Goal: Task Accomplishment & Management: Manage account settings

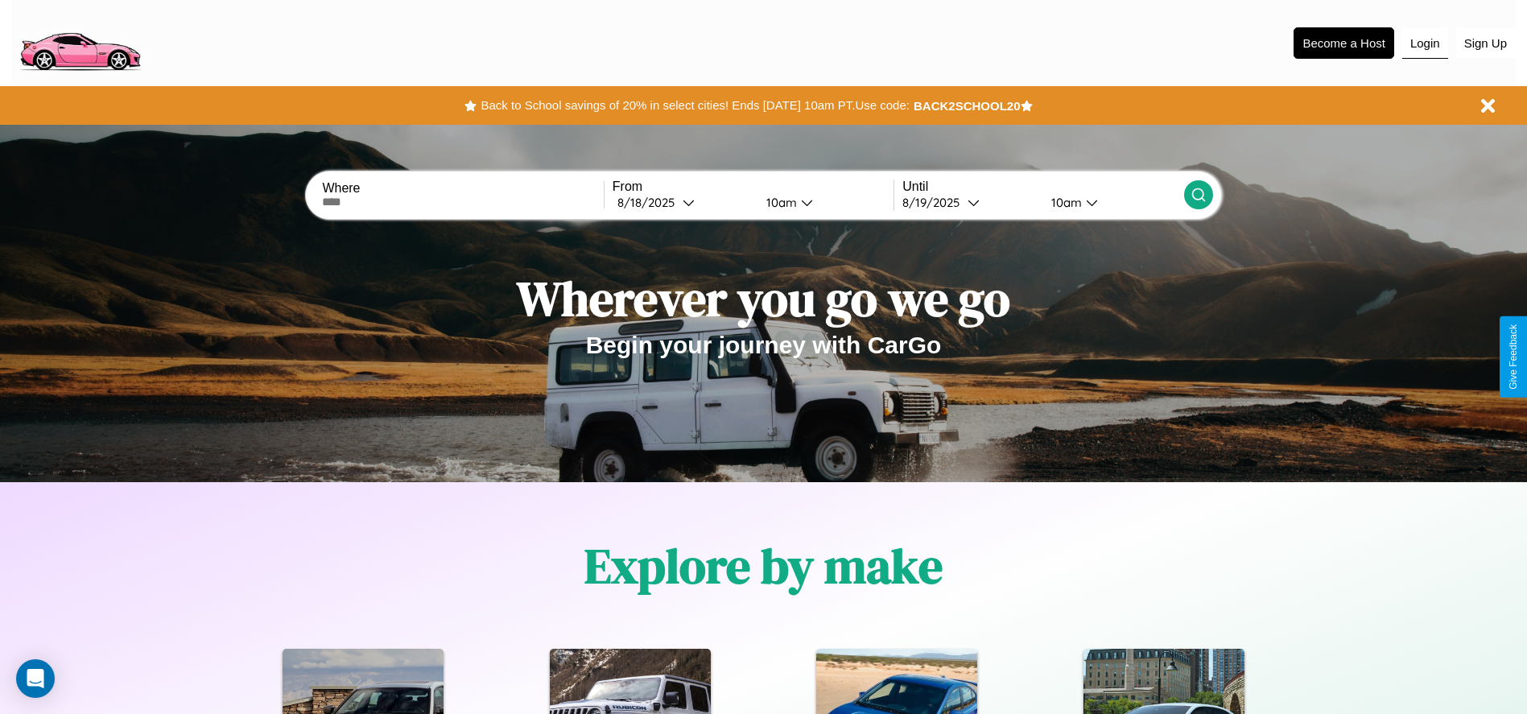
click at [1425, 43] on button "Login" at bounding box center [1425, 43] width 46 height 31
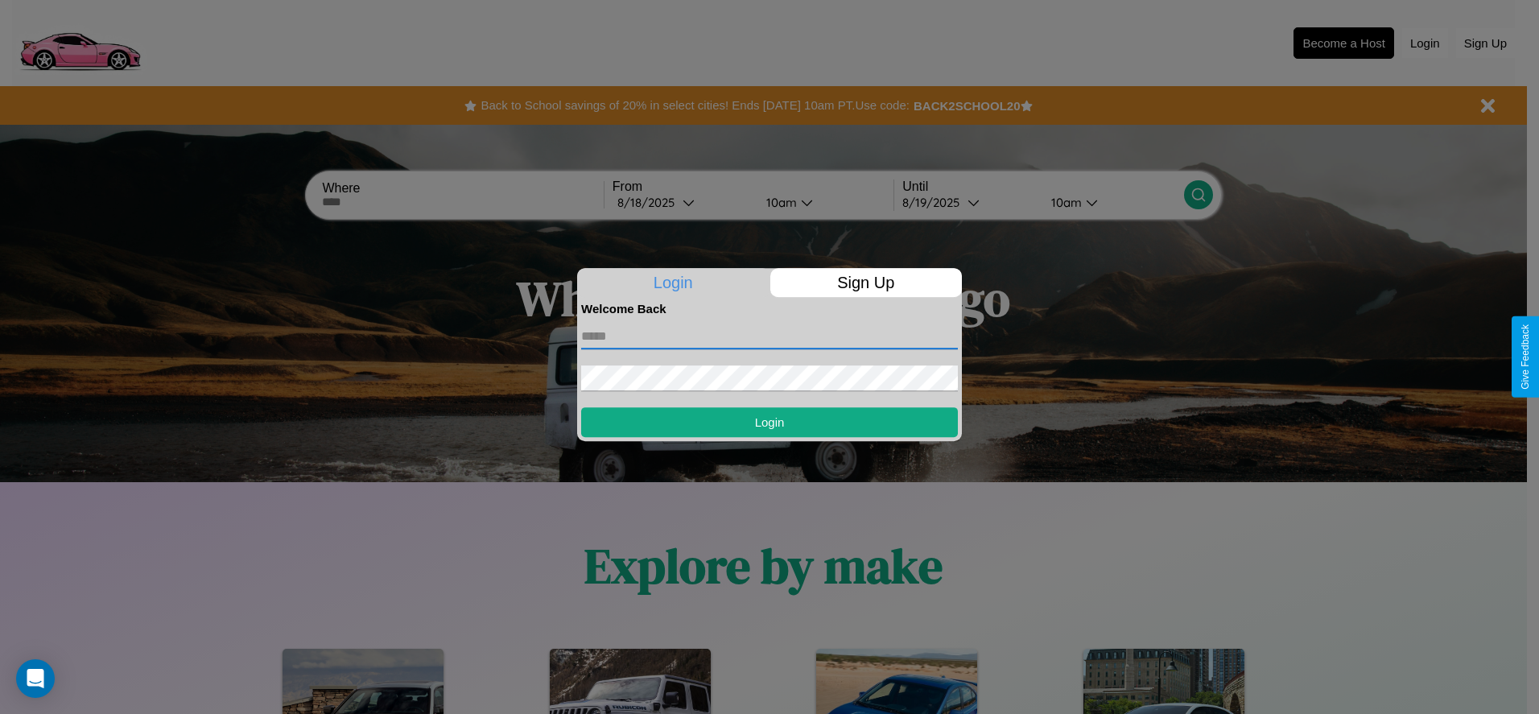
click at [769, 336] on input "text" at bounding box center [769, 337] width 377 height 26
type input "**********"
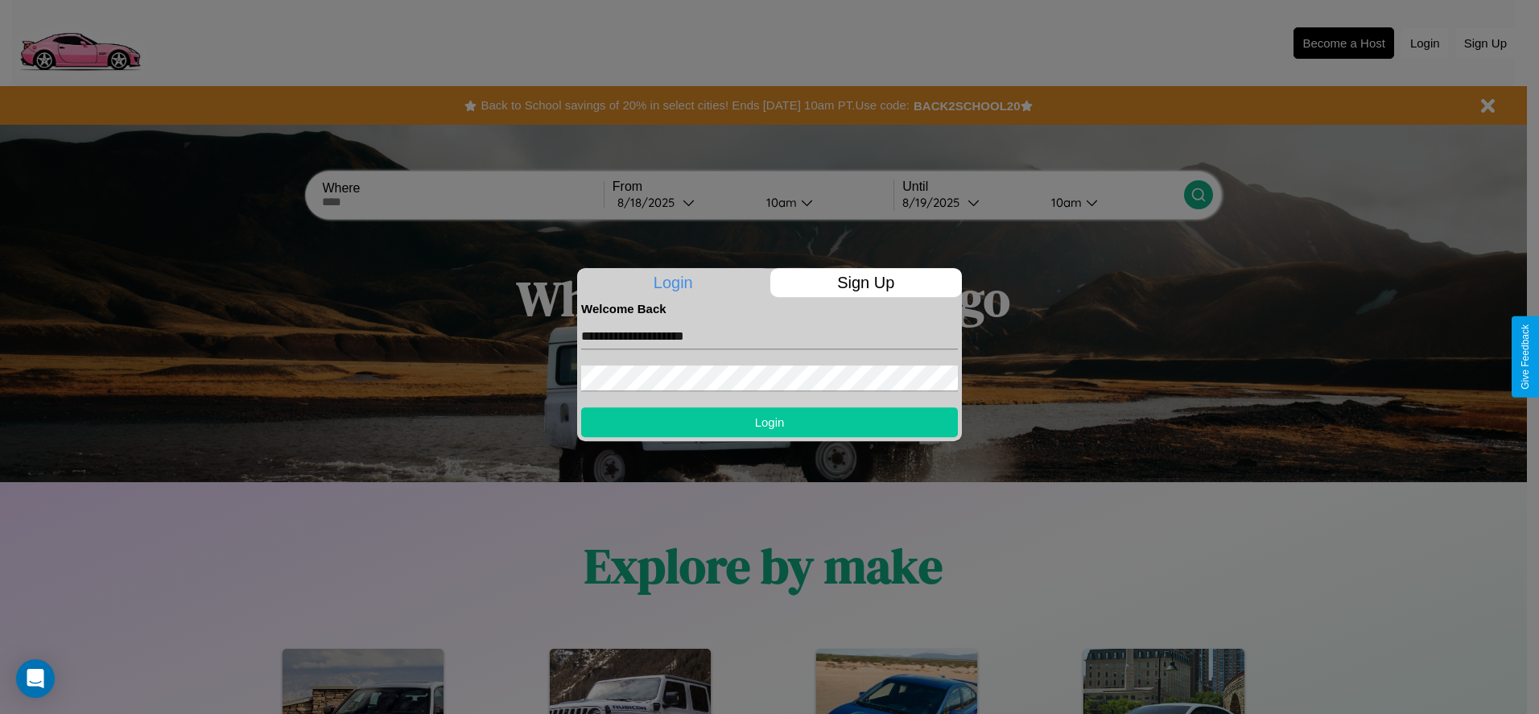
click at [769, 422] on button "Login" at bounding box center [769, 422] width 377 height 30
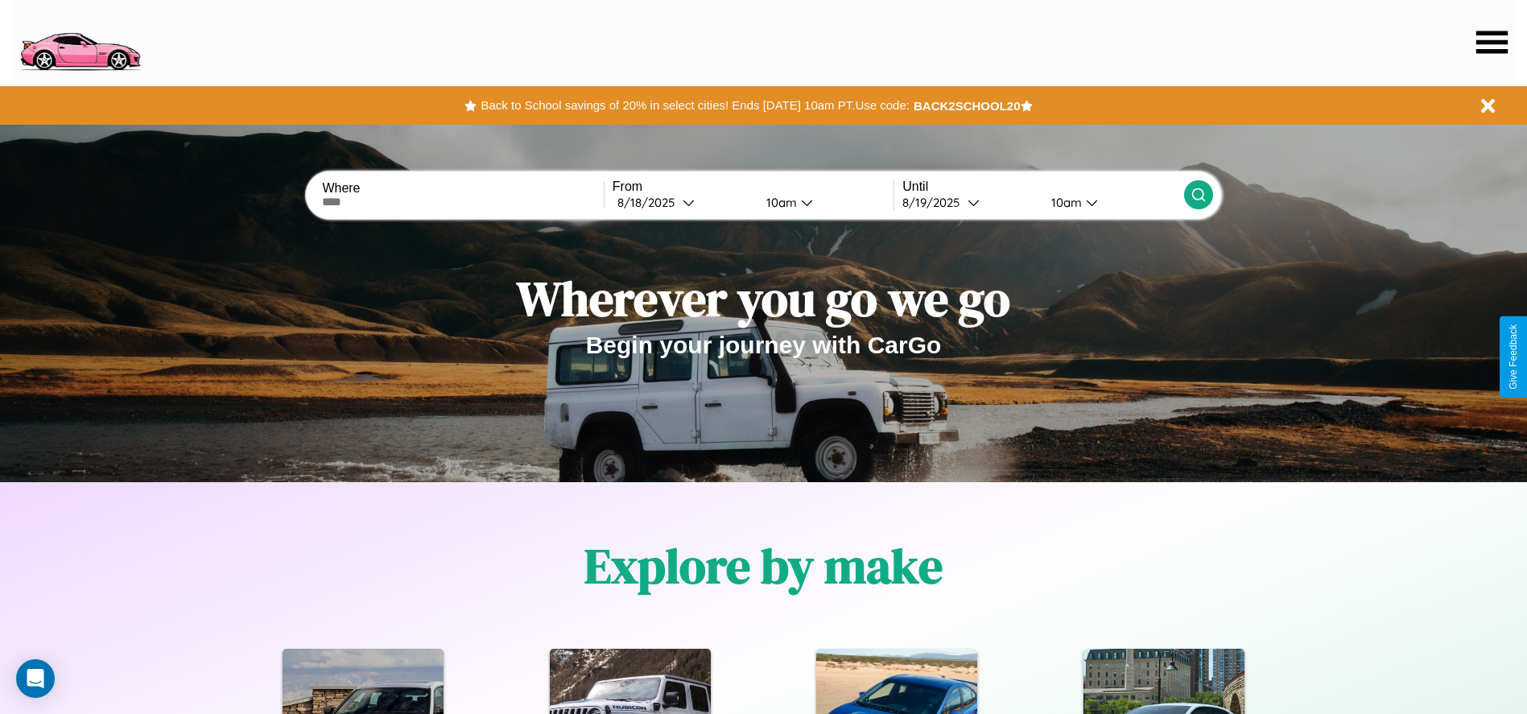
click at [1491, 42] on icon at bounding box center [1491, 42] width 31 height 23
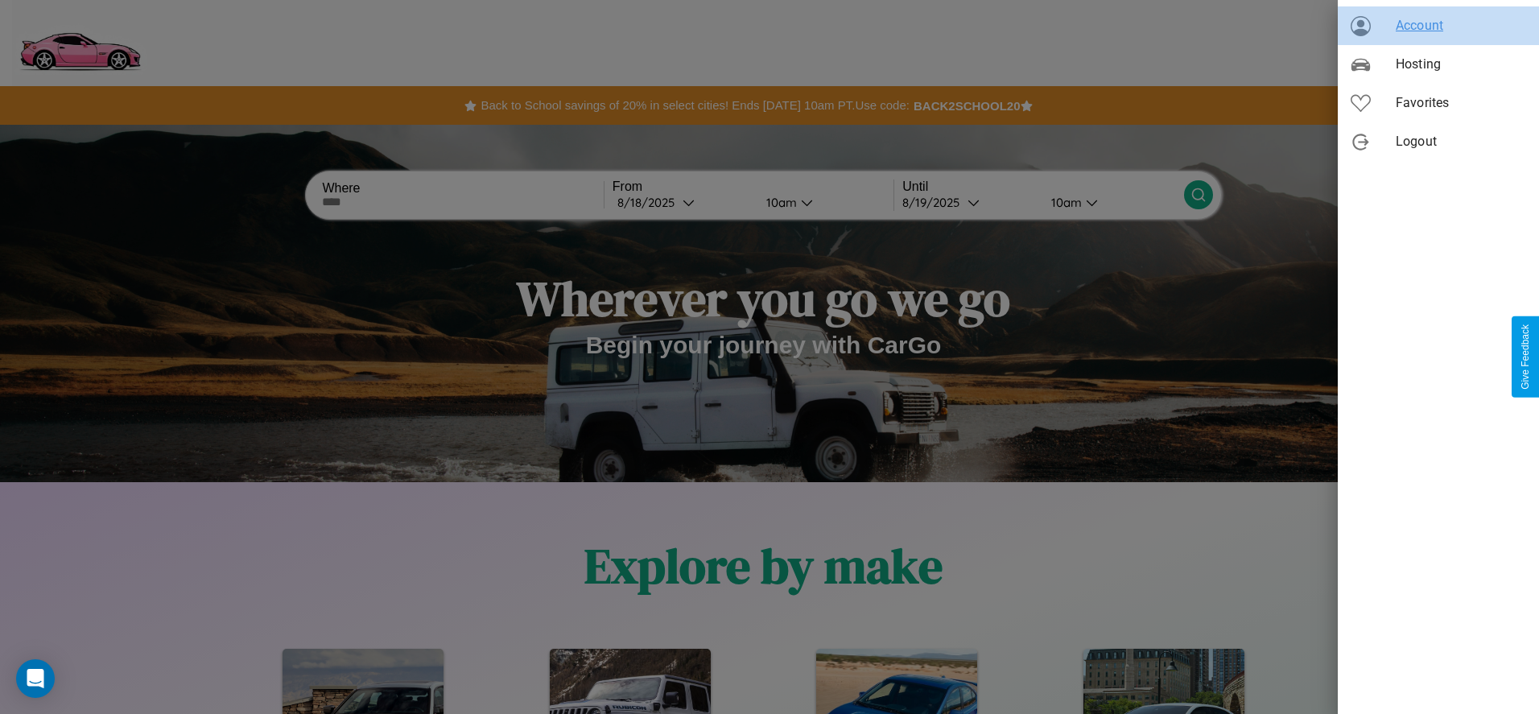
click at [1438, 26] on span "Account" at bounding box center [1461, 25] width 130 height 19
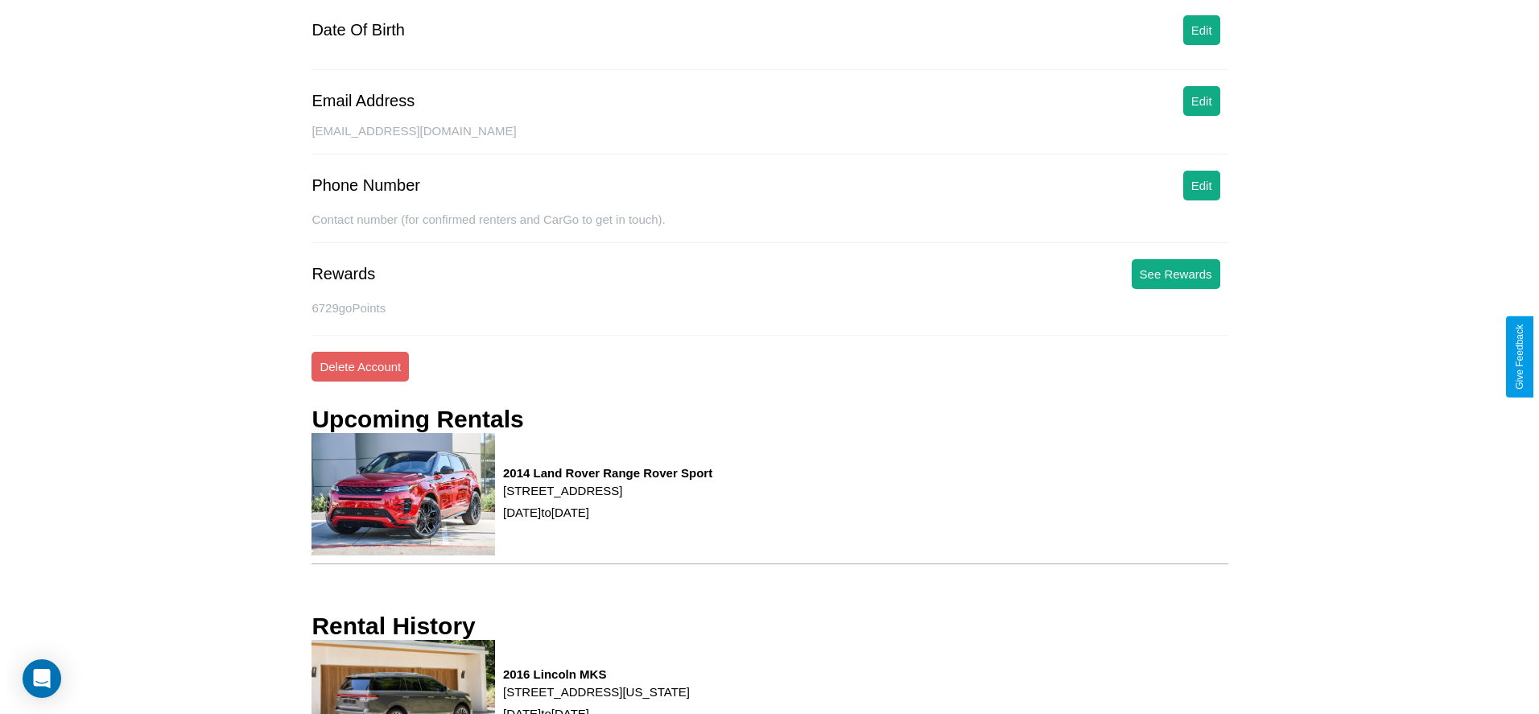
scroll to position [217, 0]
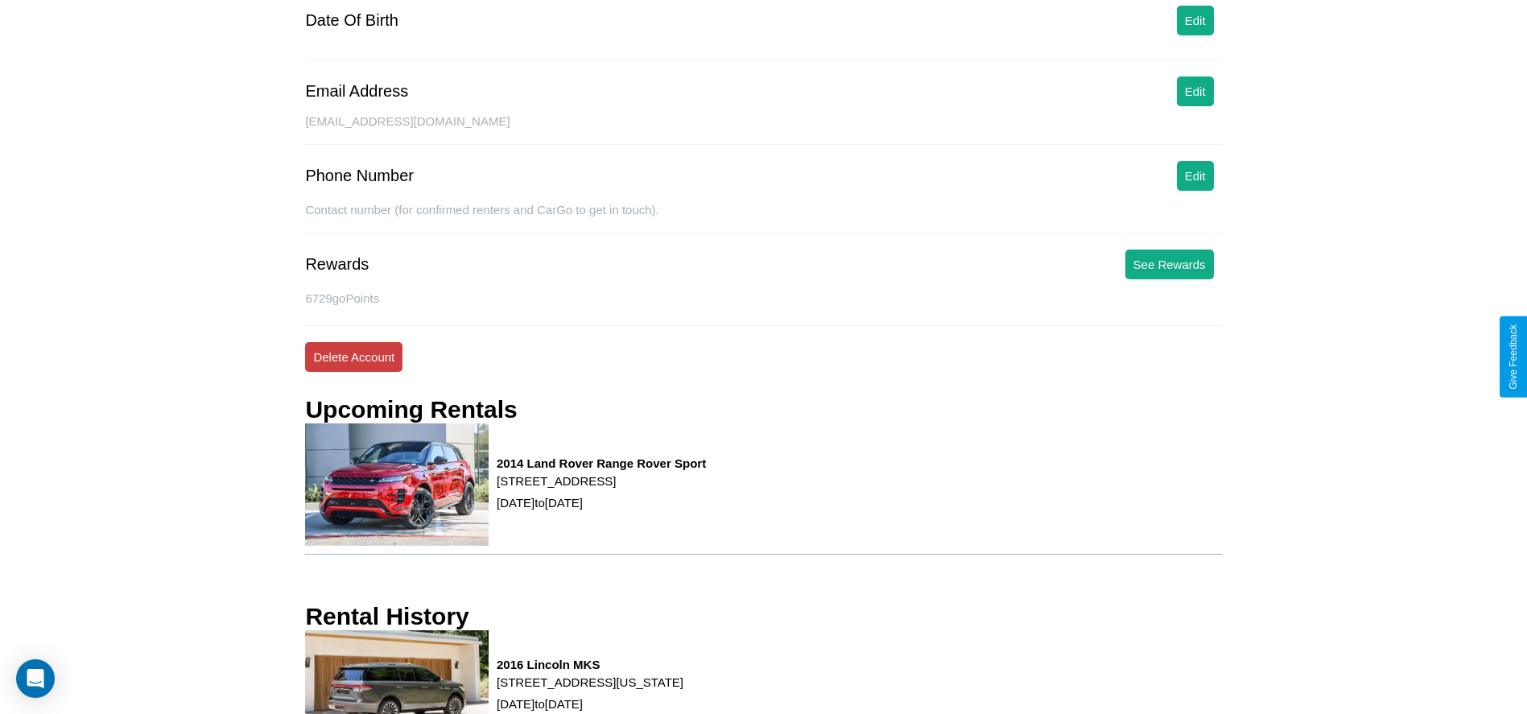
click at [353, 357] on button "Delete Account" at bounding box center [353, 357] width 97 height 30
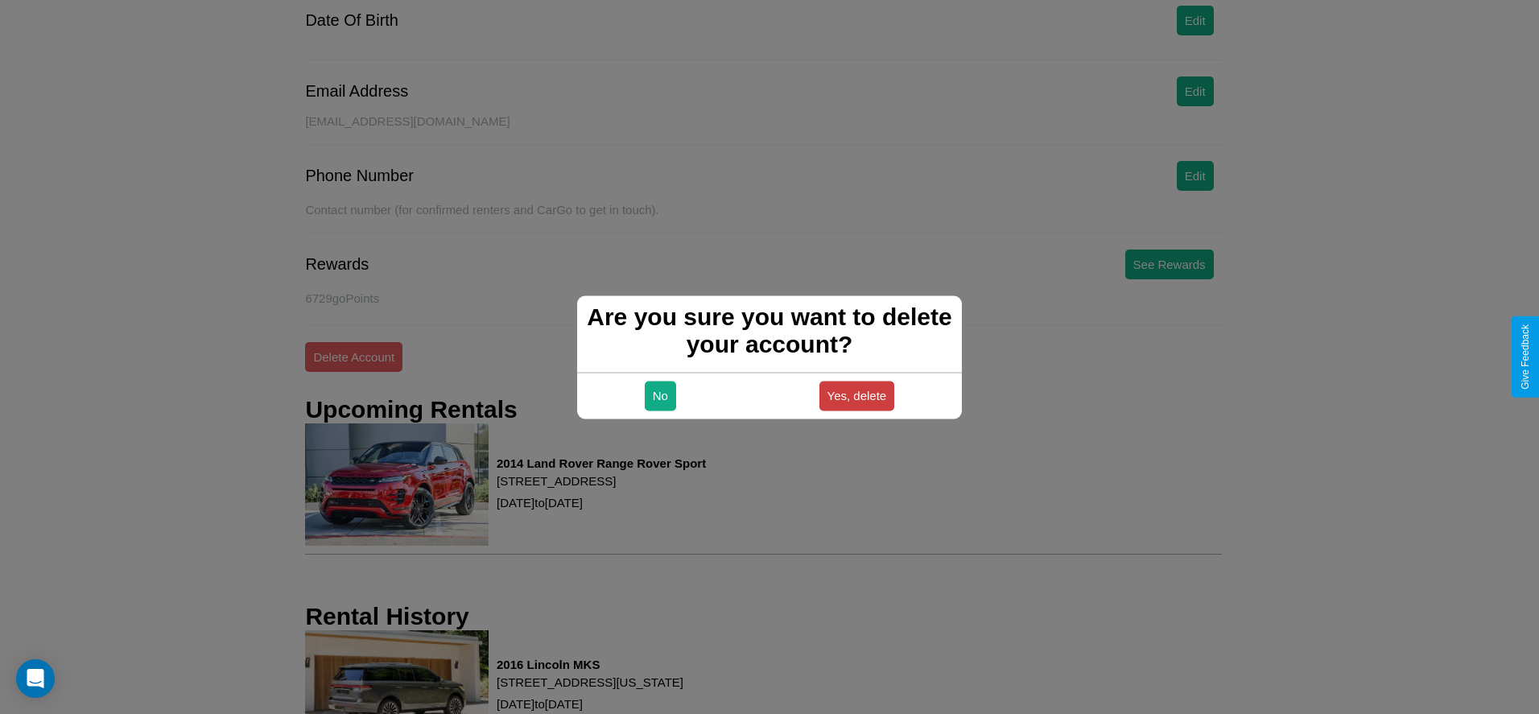
click at [856, 395] on button "Yes, delete" at bounding box center [857, 396] width 76 height 30
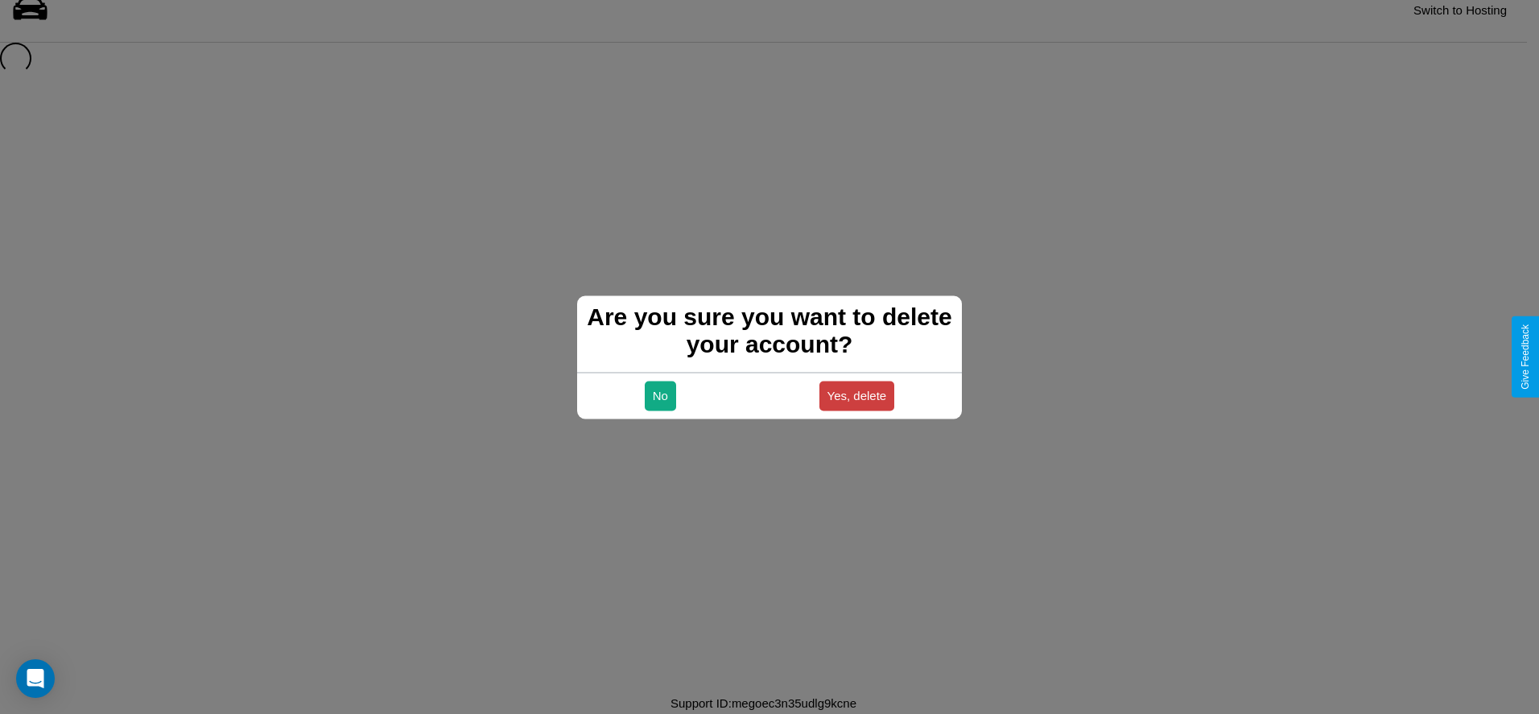
scroll to position [22, 0]
